Goal: Navigation & Orientation: Find specific page/section

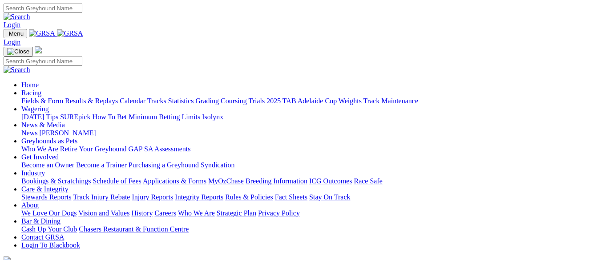
drag, startPoint x: 0, startPoint y: 0, endPoint x: 308, endPoint y: 34, distance: 309.6
click at [77, 137] on link "Greyhounds as Pets" at bounding box center [49, 141] width 56 height 8
click at [191, 145] on link "GAP SA Assessments" at bounding box center [159, 149] width 62 height 8
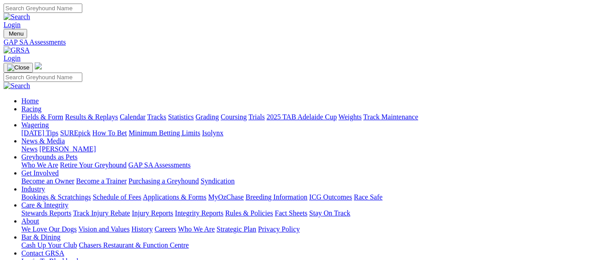
click at [58, 161] on link "Who We Are" at bounding box center [39, 165] width 37 height 8
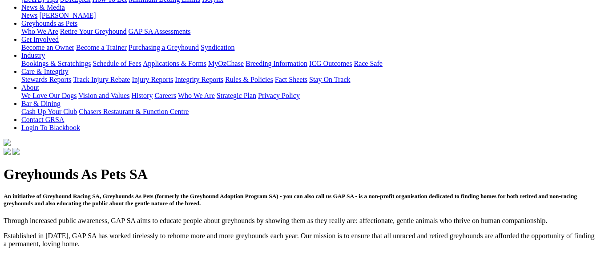
scroll to position [133, 0]
